Goal: Navigation & Orientation: Find specific page/section

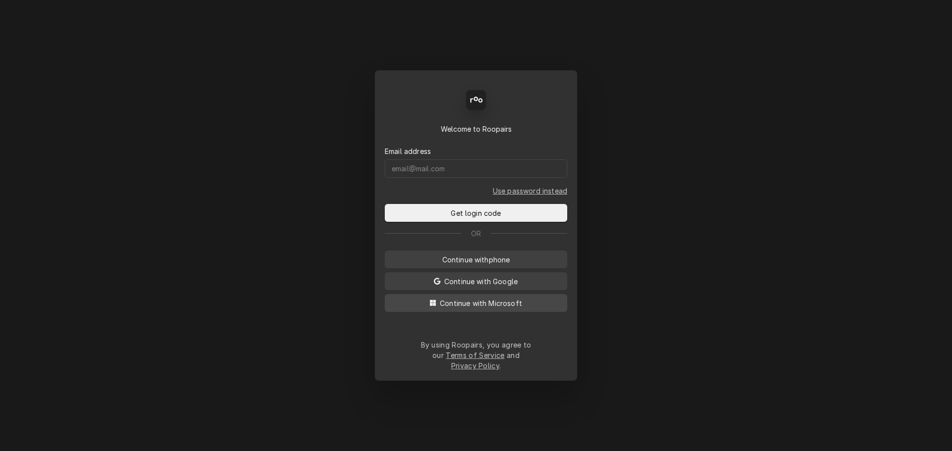
click at [418, 308] on button "Continue with Microsoft" at bounding box center [476, 303] width 182 height 18
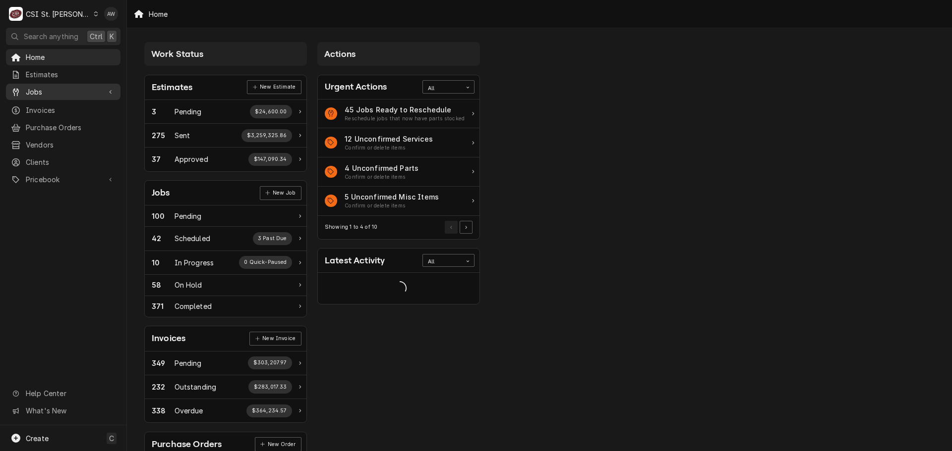
click at [54, 93] on span "Jobs" at bounding box center [63, 92] width 75 height 10
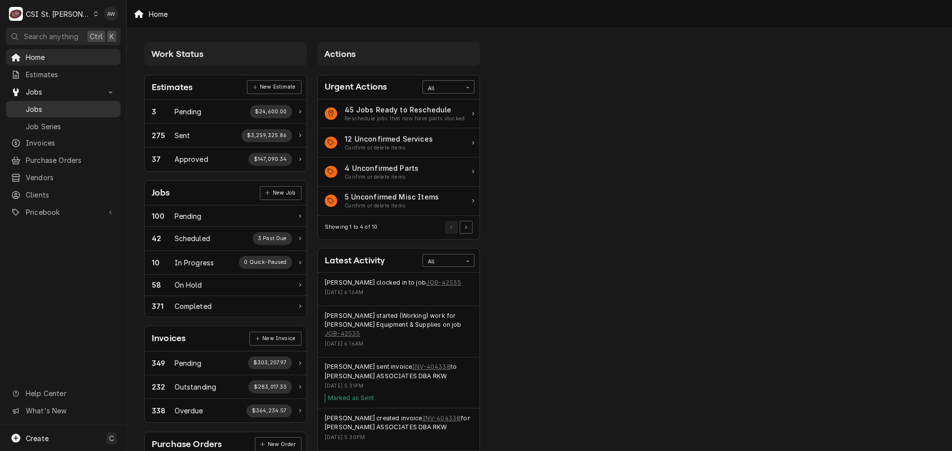
click at [60, 106] on span "Jobs" at bounding box center [71, 109] width 90 height 10
